Goal: Transaction & Acquisition: Purchase product/service

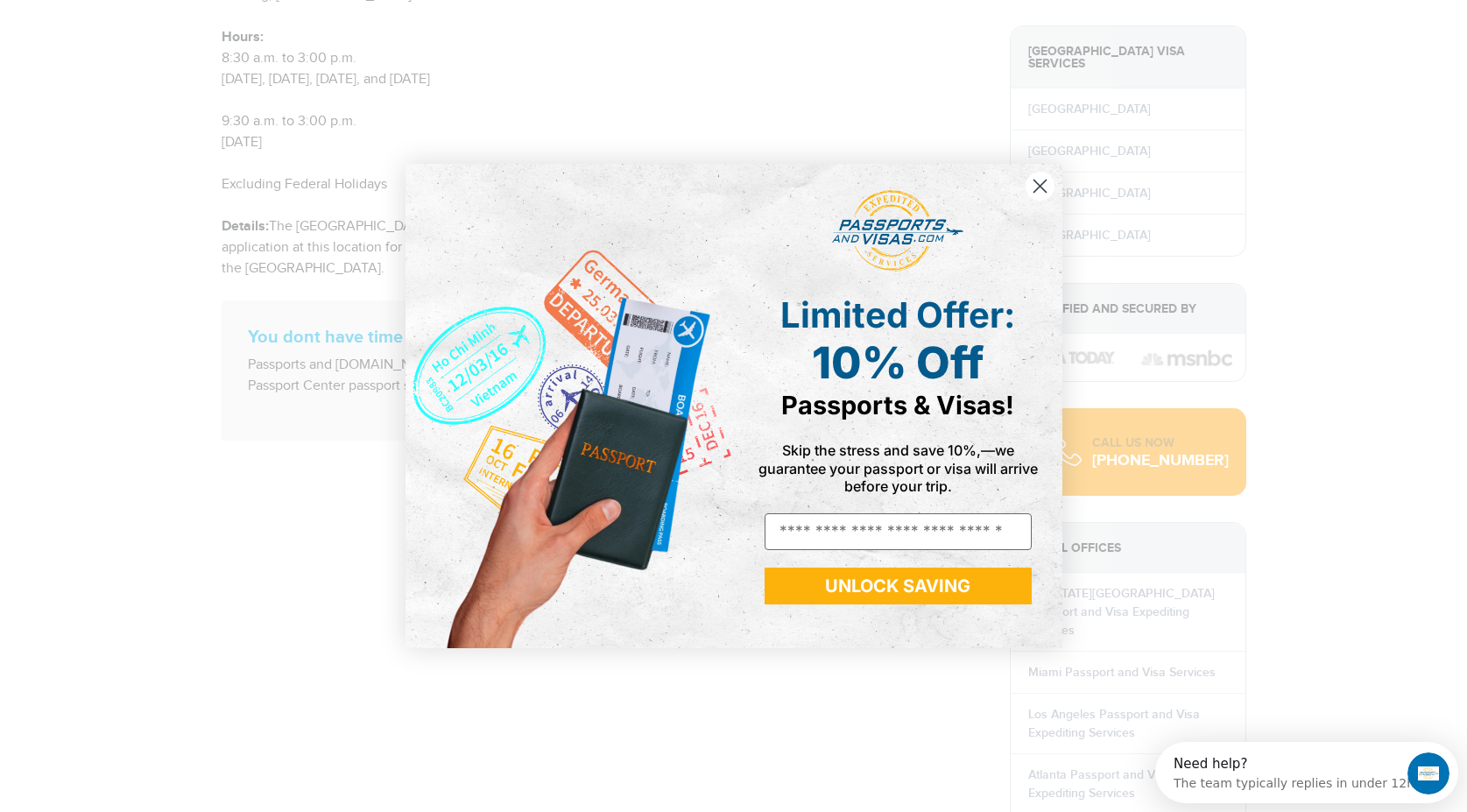
click at [1037, 184] on icon "Close dialog" at bounding box center [1040, 186] width 12 height 12
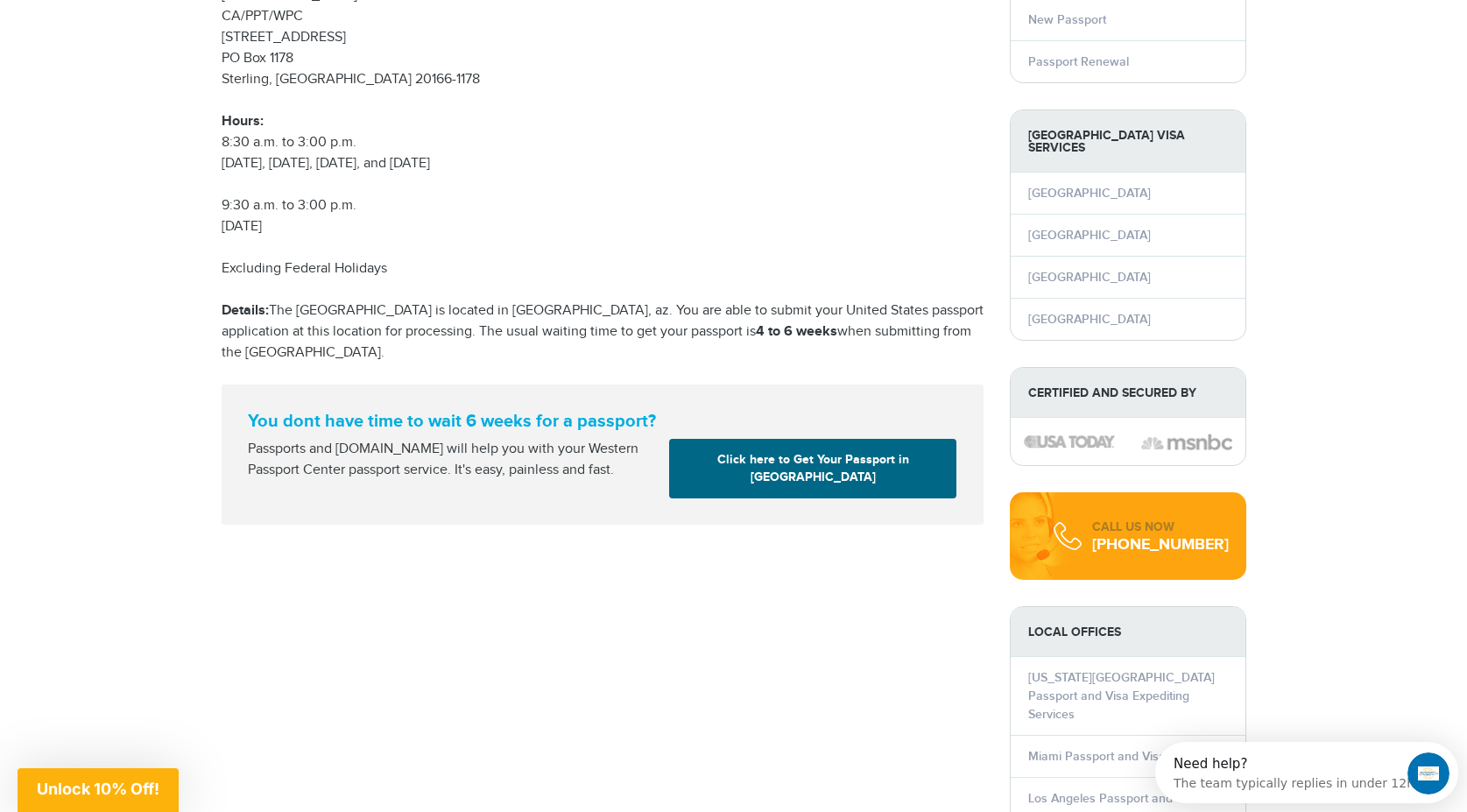
scroll to position [390, 0]
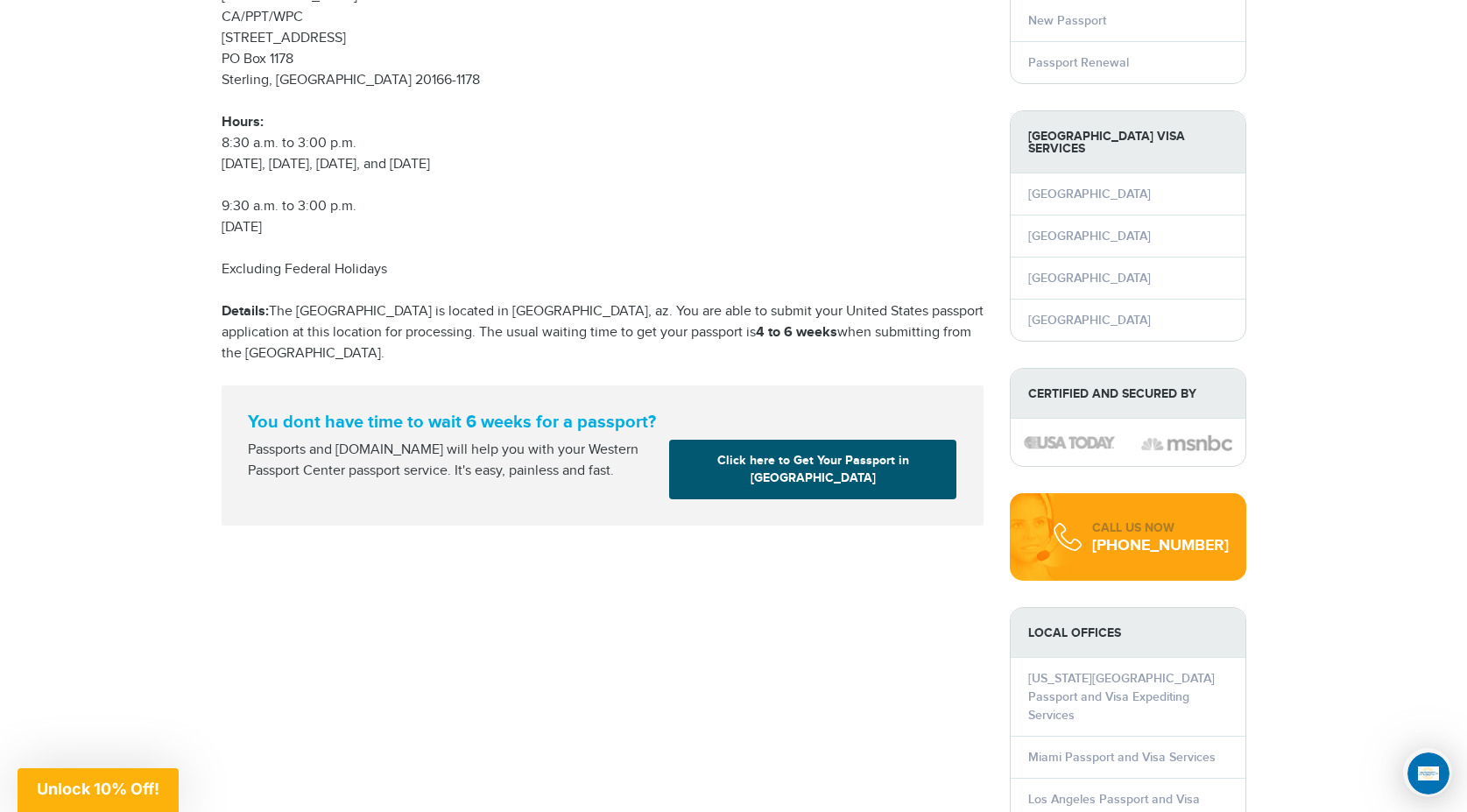
click at [829, 465] on link "Click here to Get Your Passport in Tucson" at bounding box center [812, 469] width 287 height 60
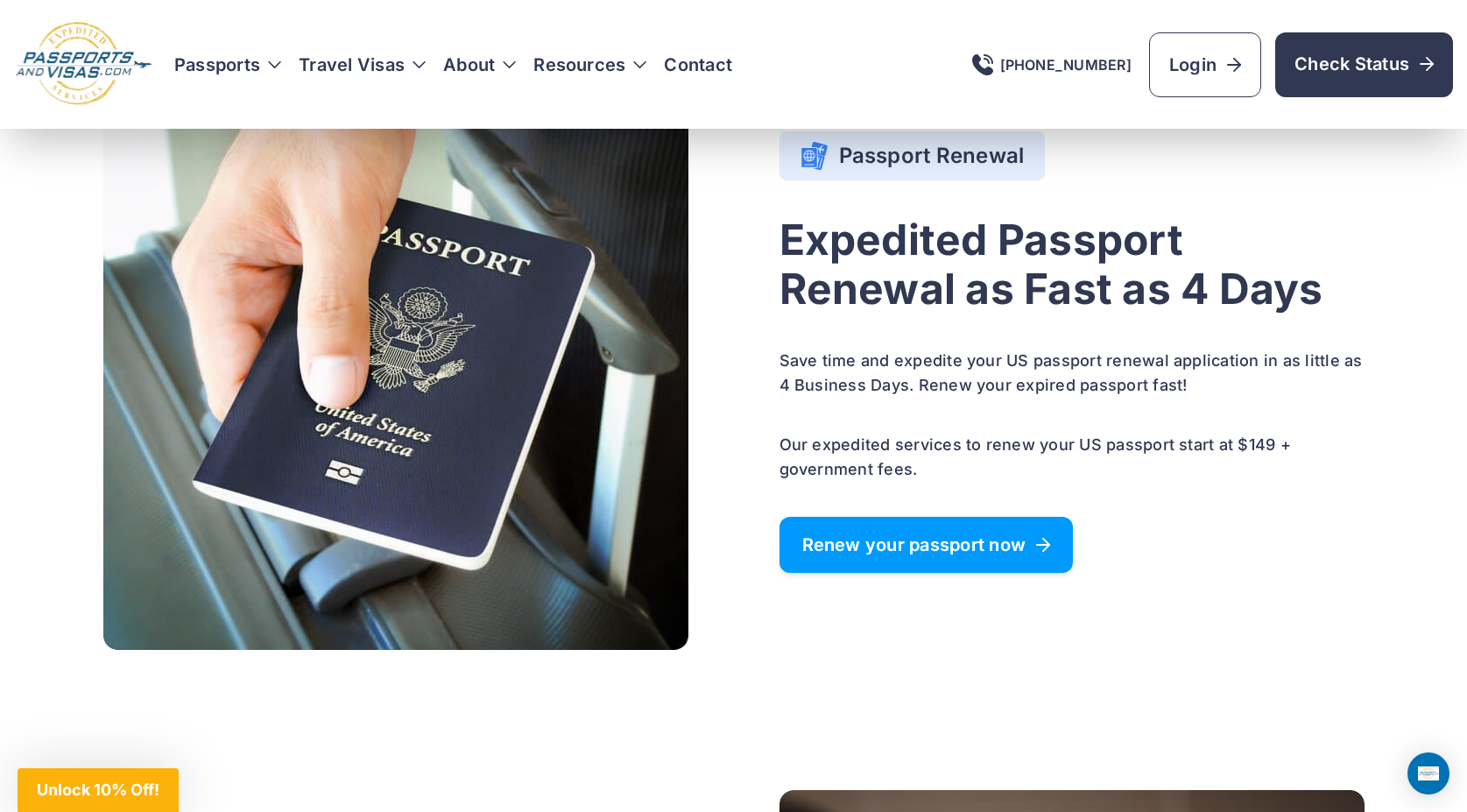
scroll to position [1150, 0]
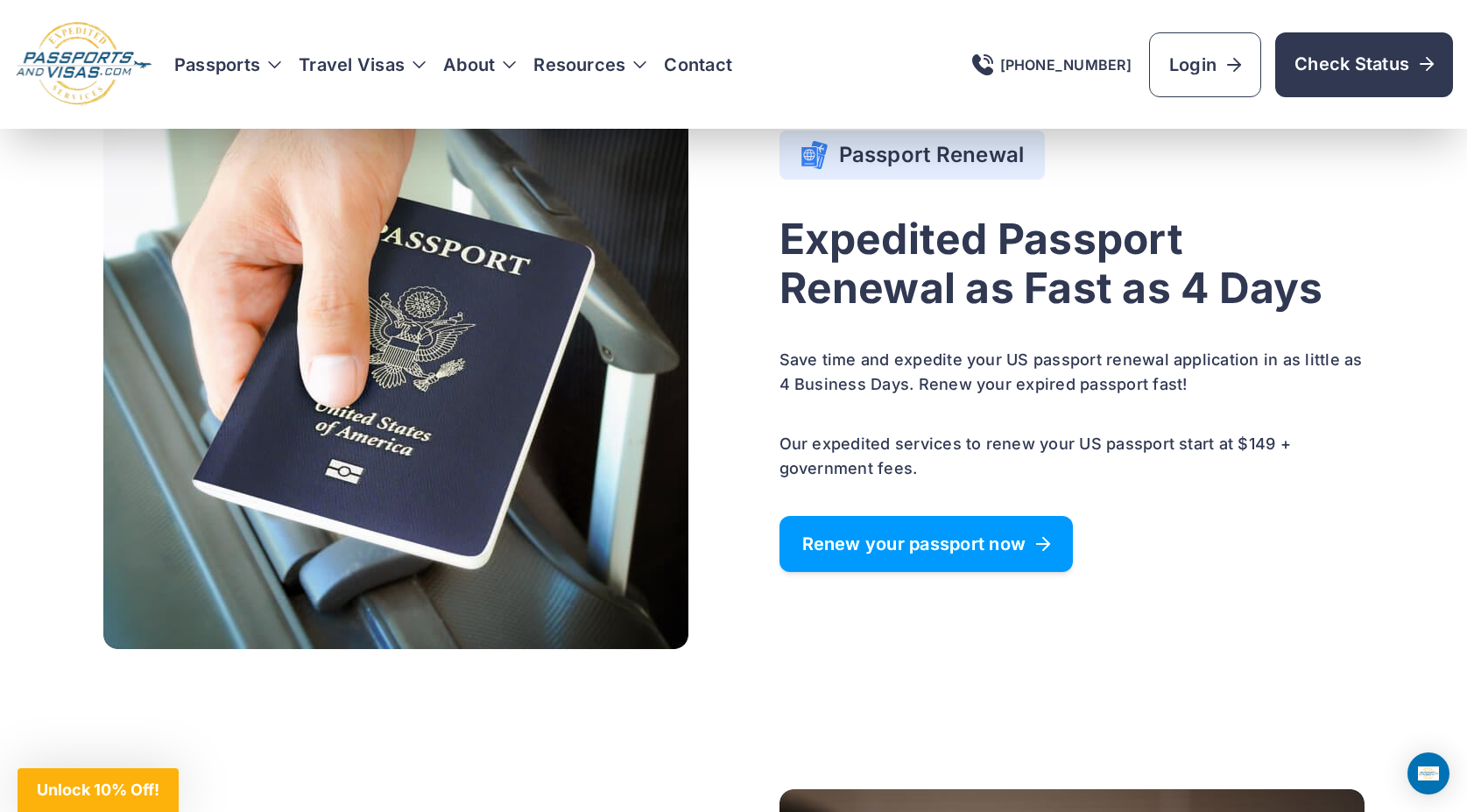
click at [907, 524] on link "Renew your passport now" at bounding box center [926, 544] width 294 height 56
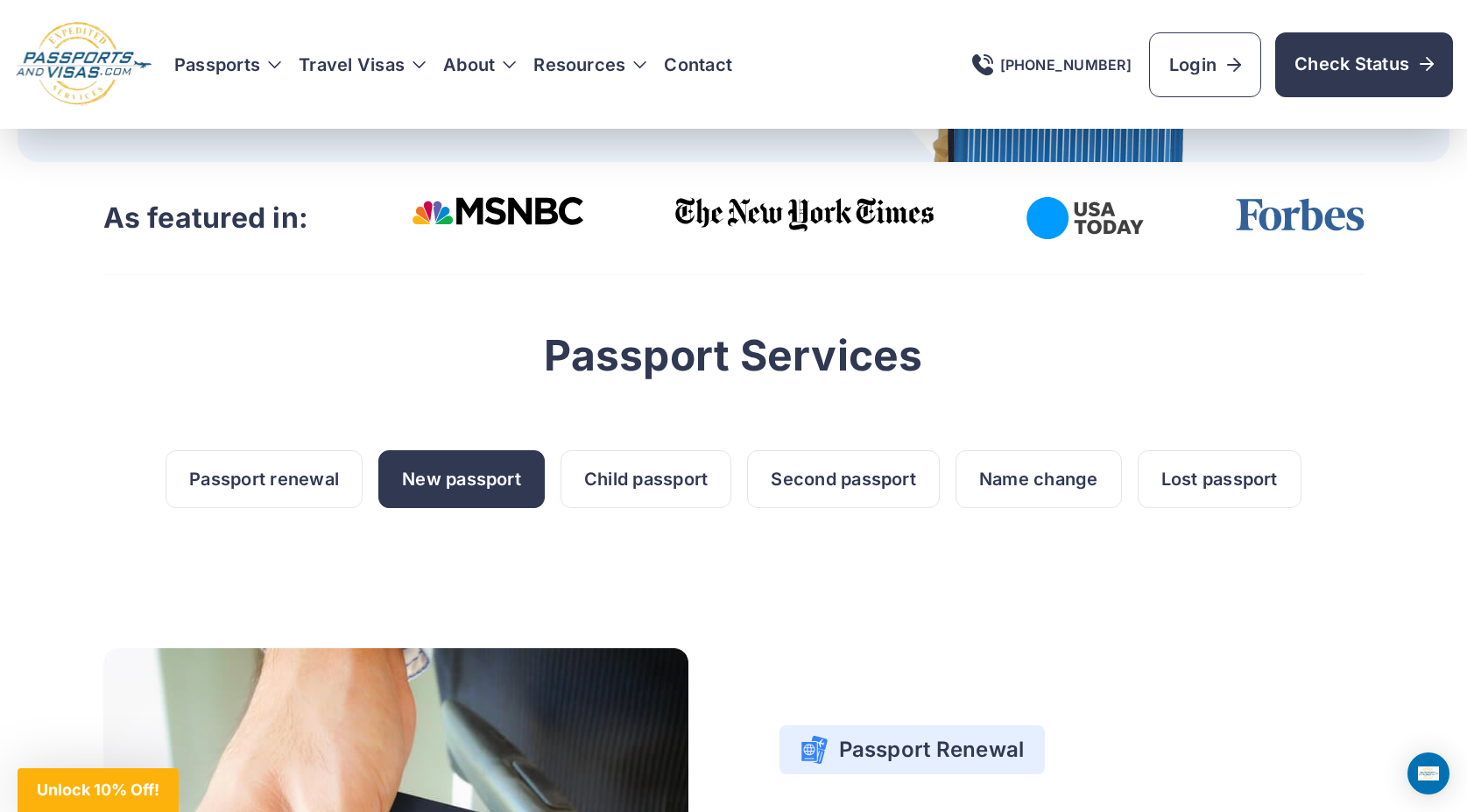
click at [463, 486] on link "New passport" at bounding box center [461, 479] width 166 height 58
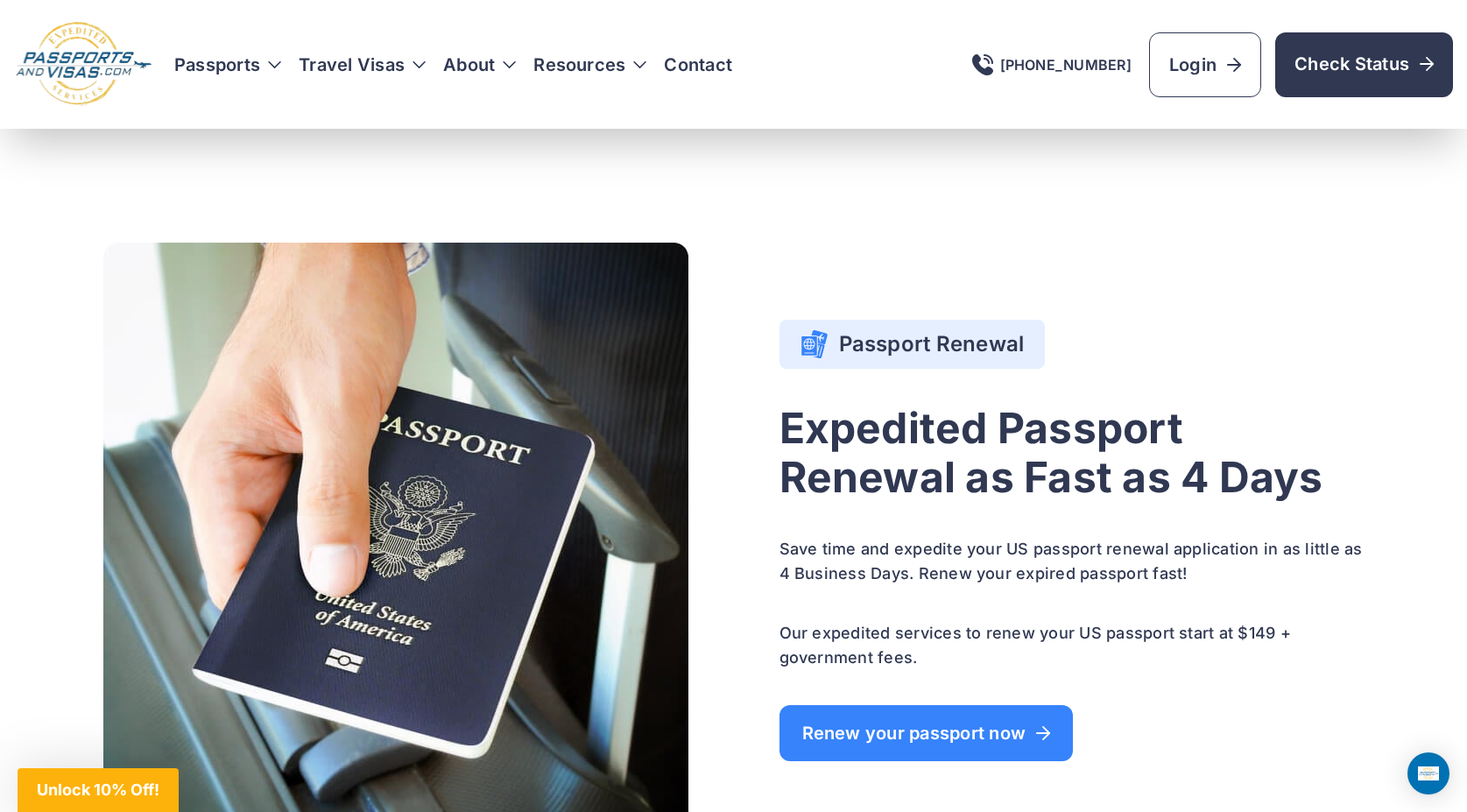
scroll to position [959, 0]
